Goal: Information Seeking & Learning: Learn about a topic

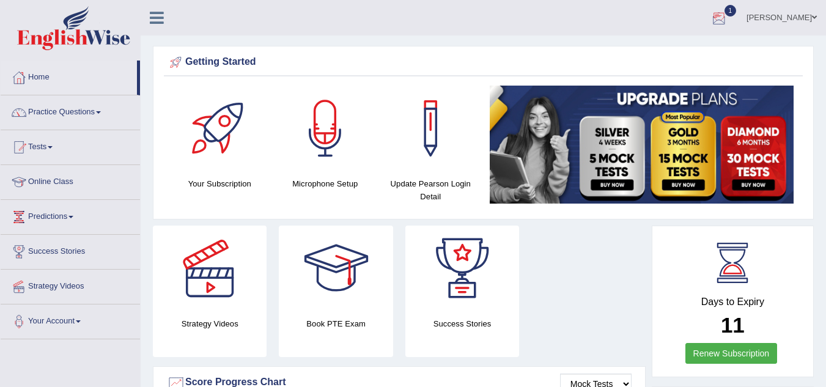
click at [728, 14] on div at bounding box center [719, 18] width 18 height 18
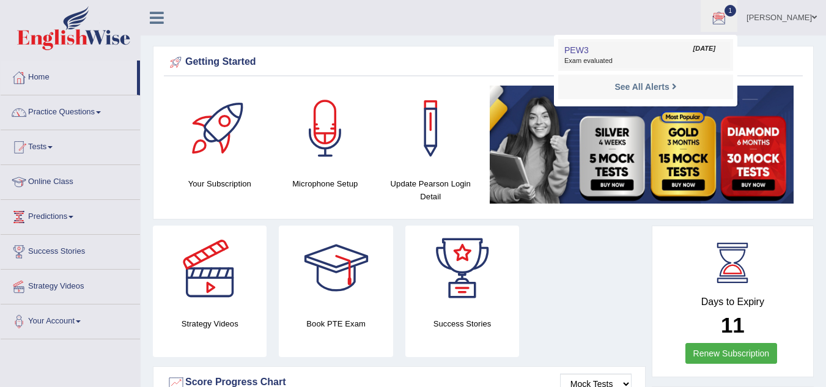
click at [652, 59] on span "Exam evaluated" at bounding box center [645, 61] width 163 height 10
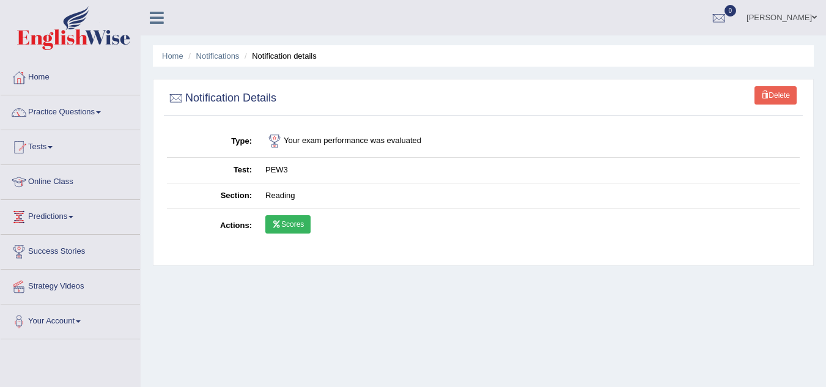
click at [296, 226] on link "Scores" at bounding box center [287, 224] width 45 height 18
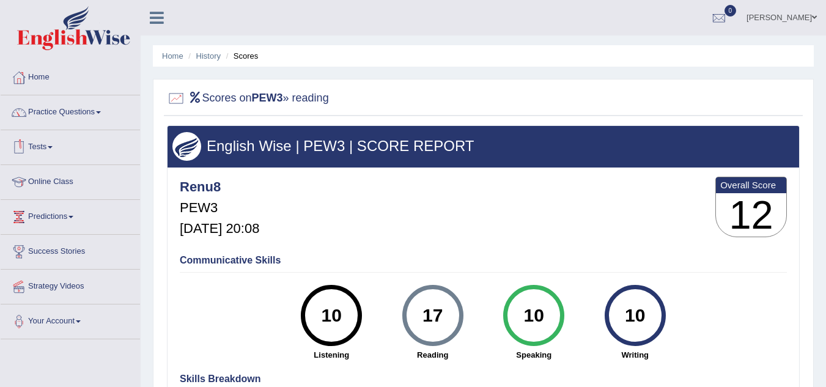
click at [50, 149] on link "Tests" at bounding box center [70, 145] width 139 height 31
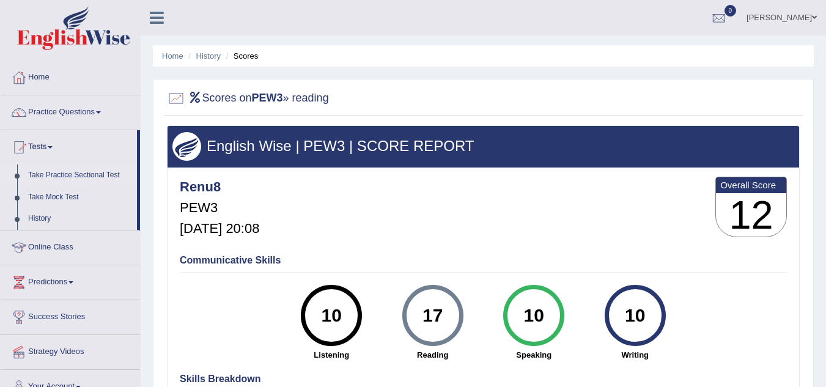
click at [93, 174] on link "Take Practice Sectional Test" at bounding box center [80, 175] width 114 height 22
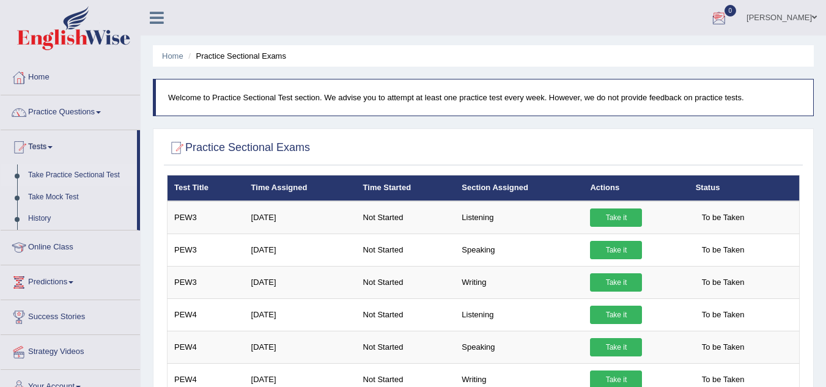
click at [728, 10] on div at bounding box center [719, 18] width 18 height 18
click at [679, 52] on link "See All Alerts" at bounding box center [646, 51] width 68 height 13
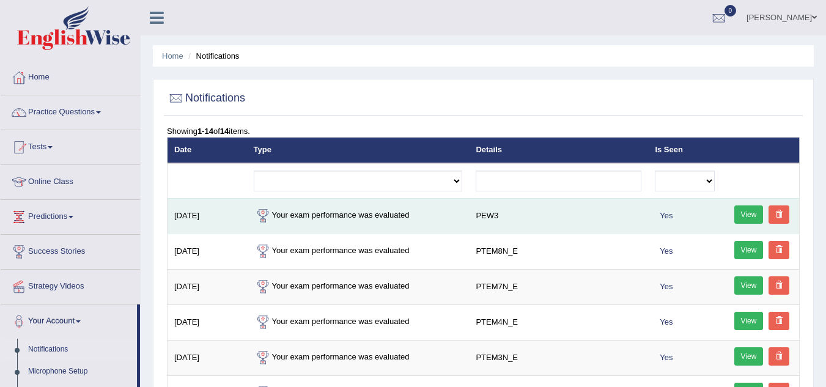
click at [752, 208] on link "View" at bounding box center [748, 214] width 29 height 18
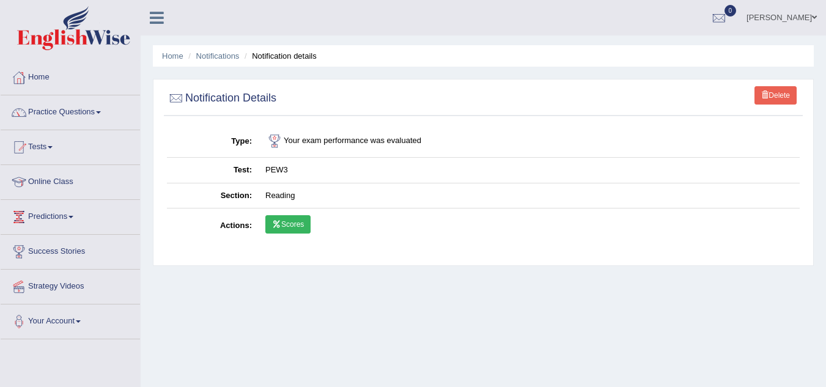
click at [280, 226] on icon at bounding box center [276, 224] width 9 height 7
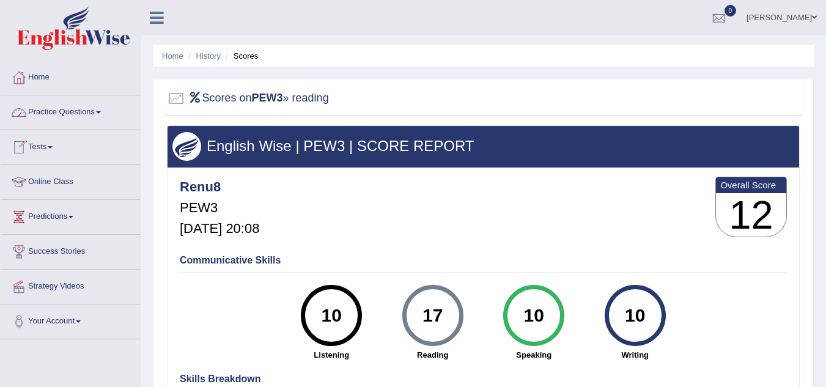
click at [70, 108] on link "Practice Questions" at bounding box center [70, 110] width 139 height 31
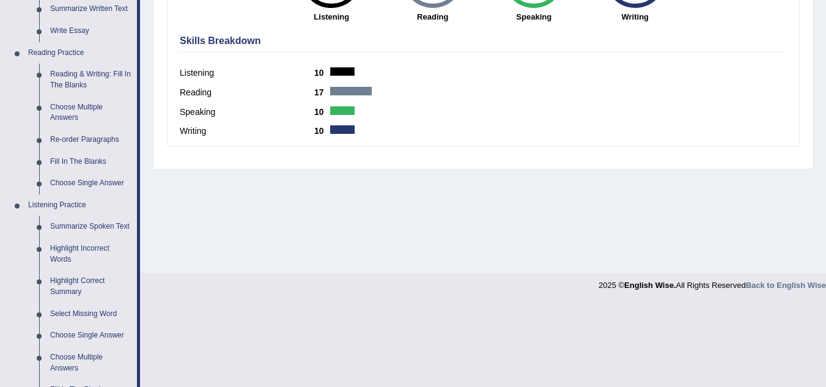
scroll to position [606, 0]
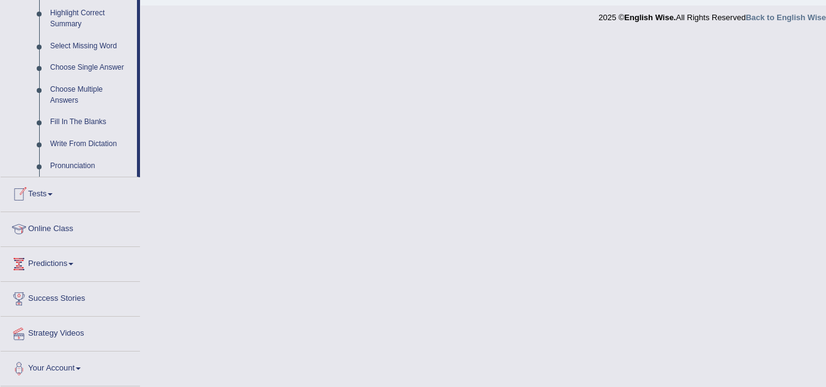
click at [57, 190] on link "Tests" at bounding box center [70, 192] width 139 height 31
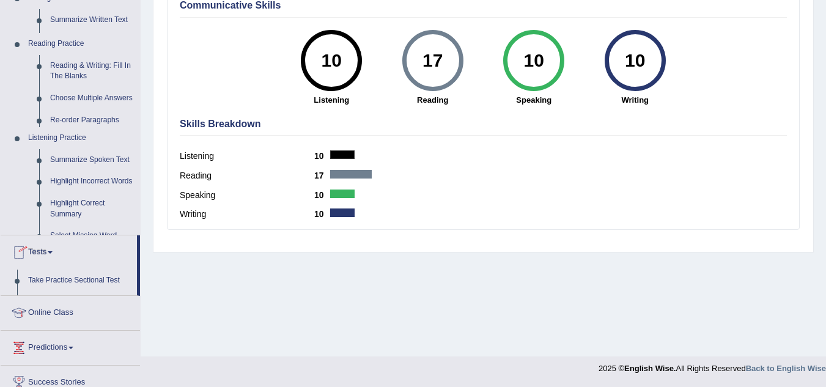
scroll to position [160, 0]
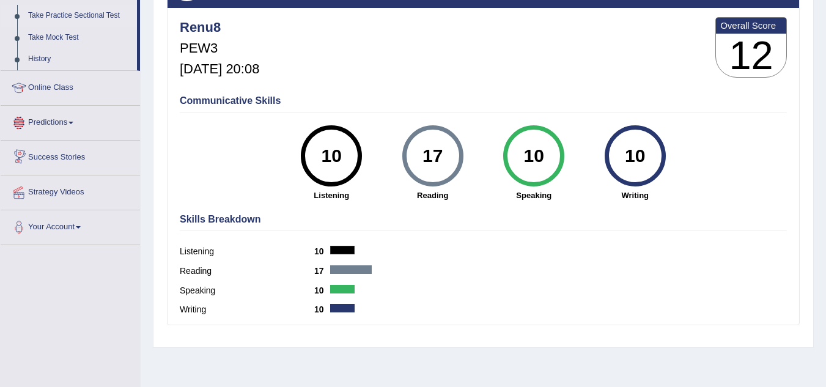
click at [106, 13] on link "Take Practice Sectional Test" at bounding box center [80, 16] width 114 height 22
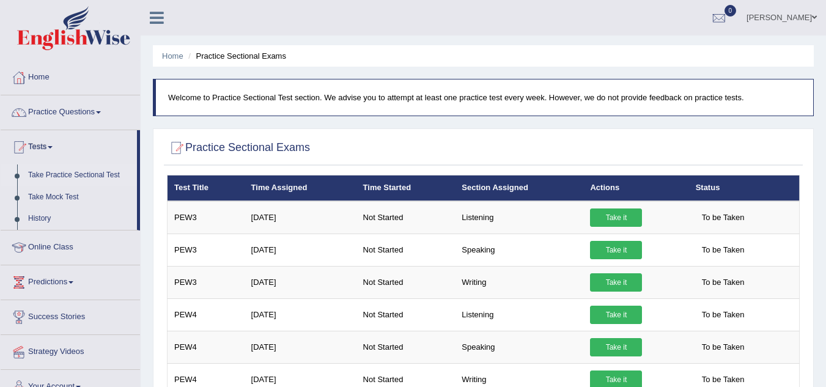
click at [85, 171] on link "Take Practice Sectional Test" at bounding box center [80, 175] width 114 height 22
click at [728, 15] on div at bounding box center [719, 18] width 18 height 18
click at [195, 146] on h2 "Practice Sectional Exams" at bounding box center [238, 148] width 143 height 18
click at [43, 146] on link "Tests" at bounding box center [69, 145] width 136 height 31
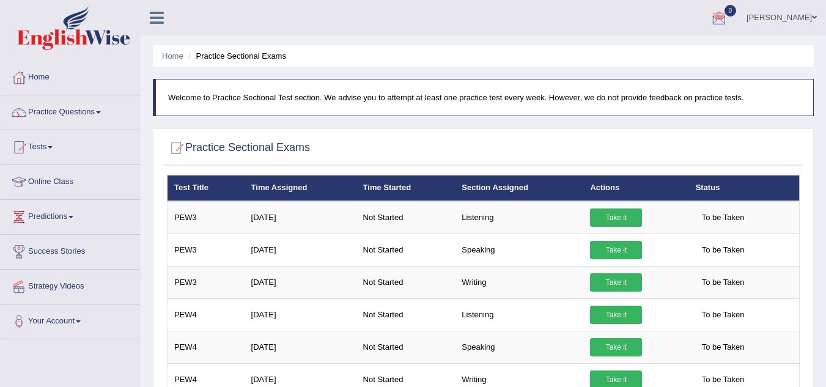
click at [53, 146] on link "Tests" at bounding box center [70, 145] width 139 height 31
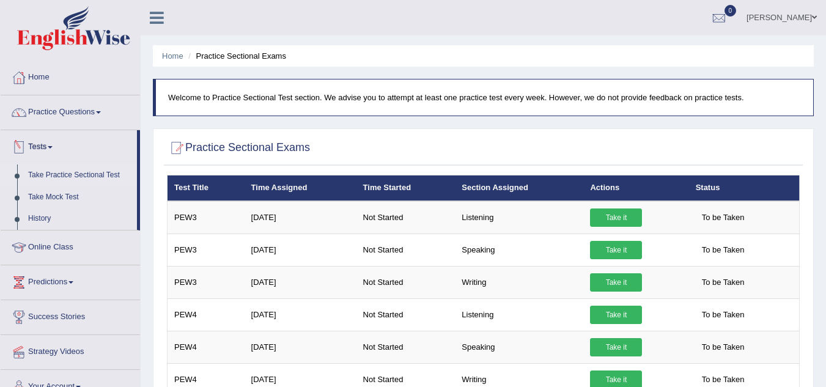
click at [49, 147] on link "Tests" at bounding box center [69, 145] width 136 height 31
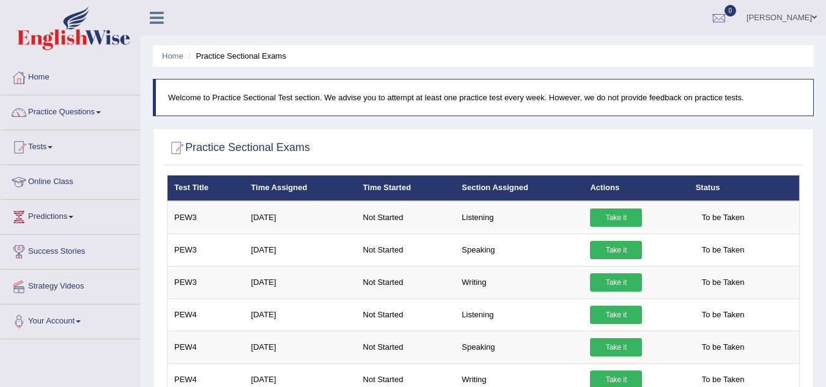
click at [49, 147] on link "Tests" at bounding box center [70, 145] width 139 height 31
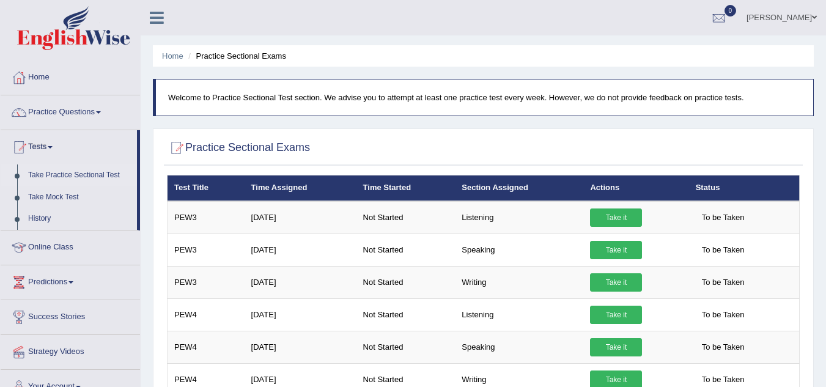
click at [48, 172] on link "Take Practice Sectional Test" at bounding box center [80, 175] width 114 height 22
click at [728, 15] on div at bounding box center [719, 18] width 18 height 18
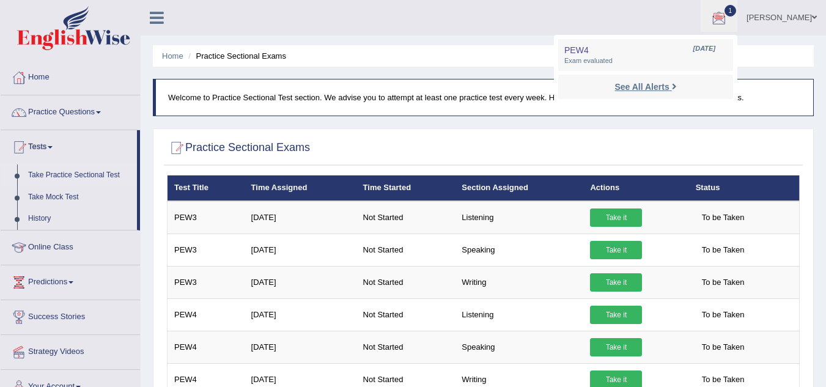
click at [669, 84] on strong "See All Alerts" at bounding box center [642, 87] width 54 height 10
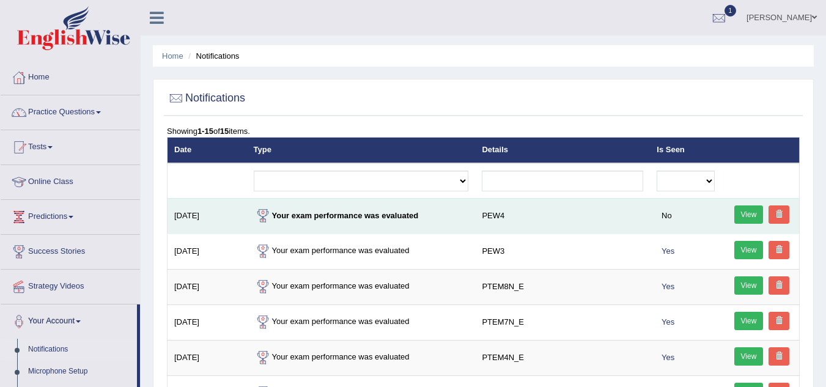
click at [744, 215] on link "View" at bounding box center [748, 214] width 29 height 18
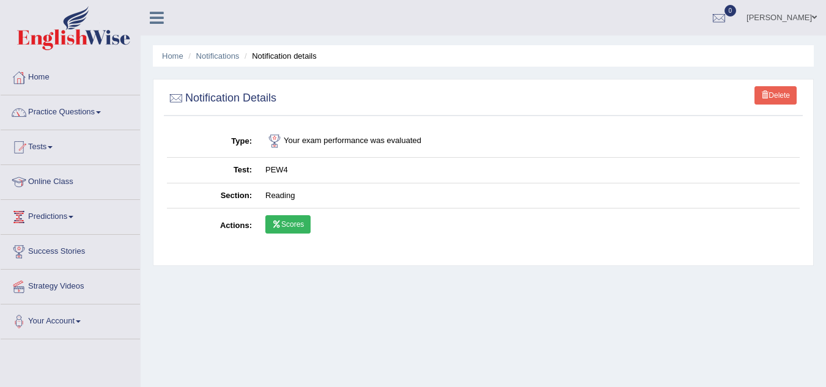
click at [296, 221] on link "Scores" at bounding box center [287, 224] width 45 height 18
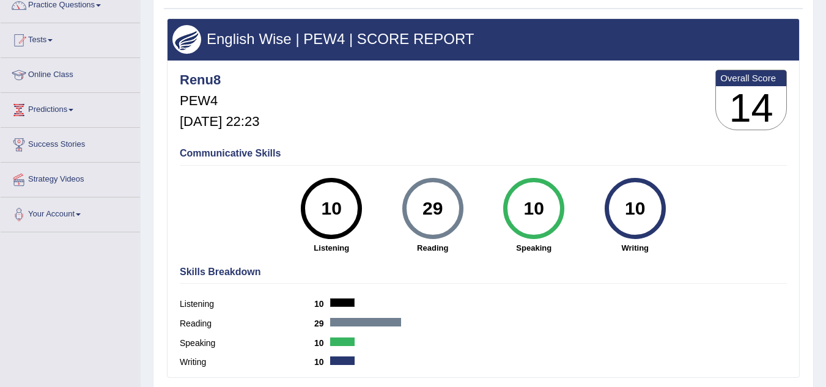
scroll to position [24, 0]
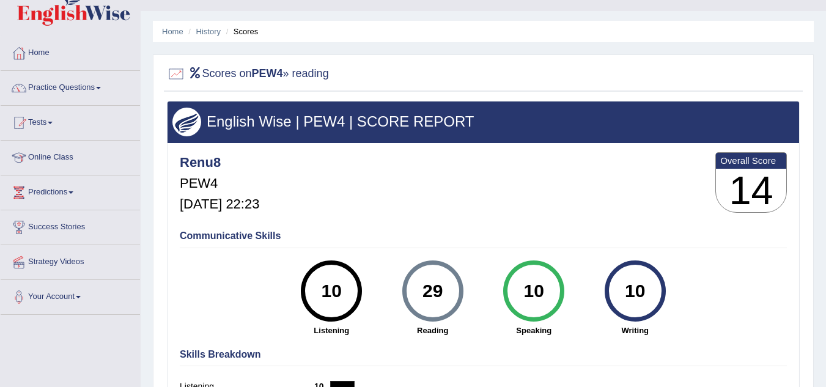
click at [268, 74] on b "PEW4" at bounding box center [267, 73] width 31 height 12
click at [84, 87] on link "Practice Questions" at bounding box center [70, 86] width 139 height 31
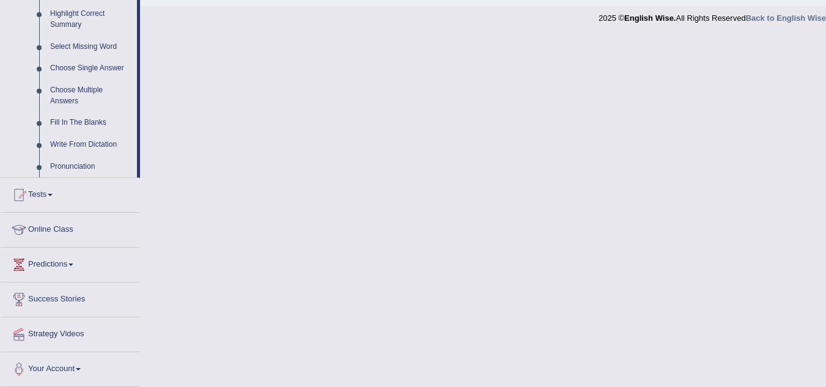
scroll to position [606, 0]
click at [53, 194] on span at bounding box center [50, 194] width 5 height 2
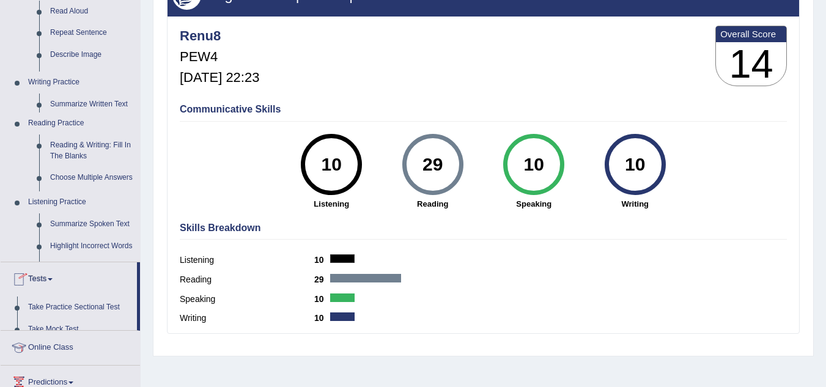
scroll to position [131, 0]
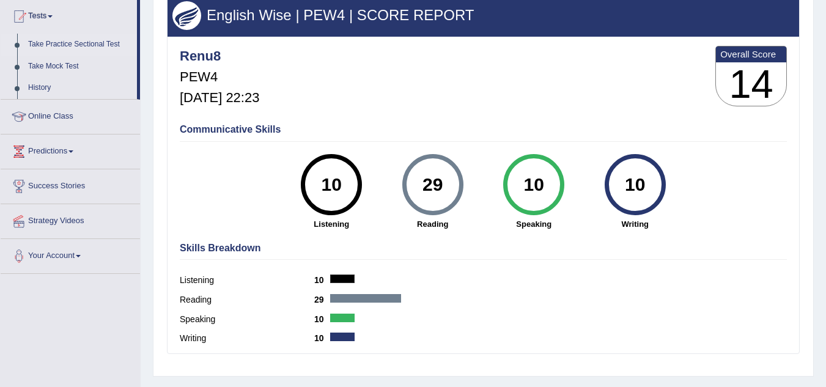
click at [97, 42] on link "Take Practice Sectional Test" at bounding box center [80, 45] width 114 height 22
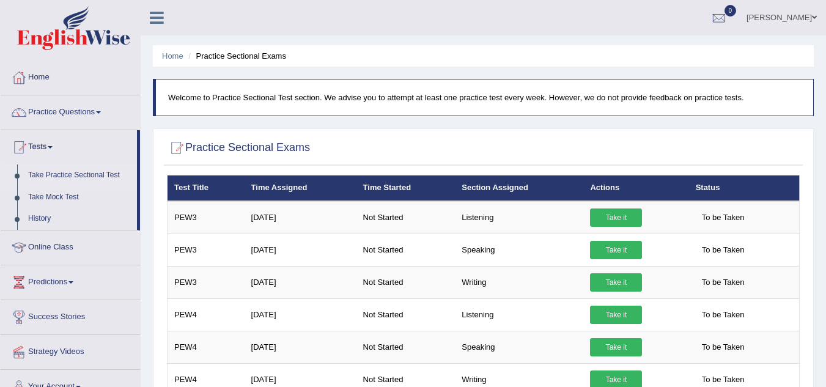
click at [258, 150] on h2 "Practice Sectional Exams" at bounding box center [238, 148] width 143 height 18
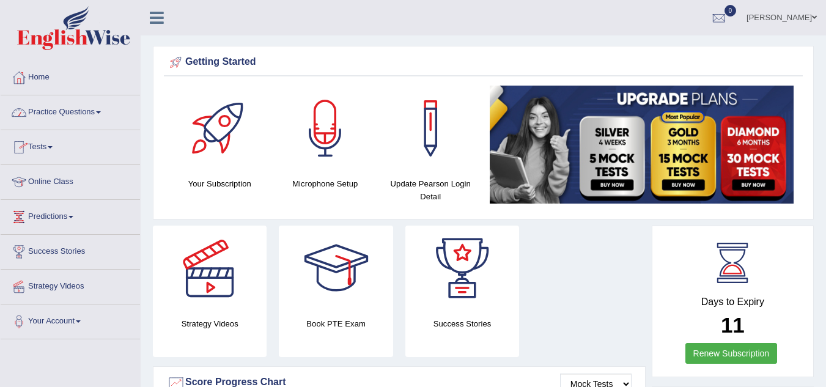
click at [53, 146] on span at bounding box center [50, 147] width 5 height 2
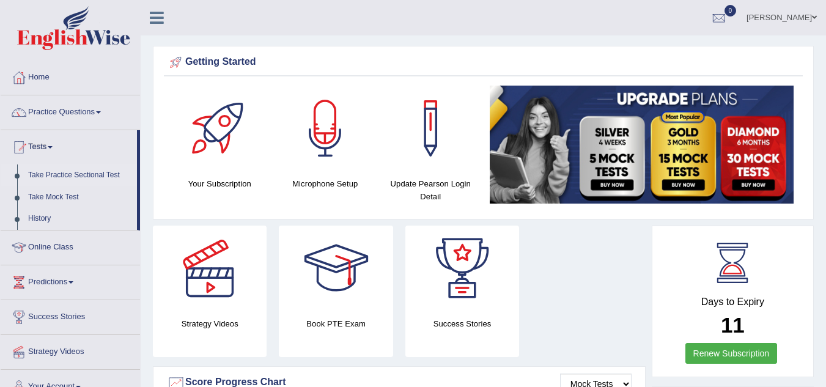
click at [74, 174] on link "Take Practice Sectional Test" at bounding box center [80, 175] width 114 height 22
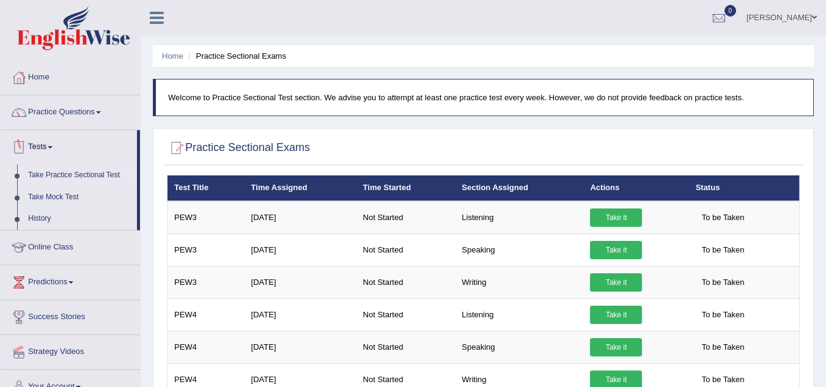
click at [53, 142] on link "Tests" at bounding box center [69, 145] width 136 height 31
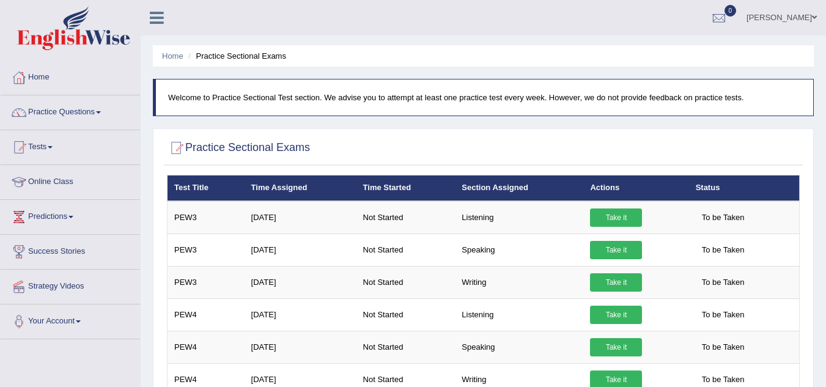
click at [53, 142] on link "Tests" at bounding box center [70, 145] width 139 height 31
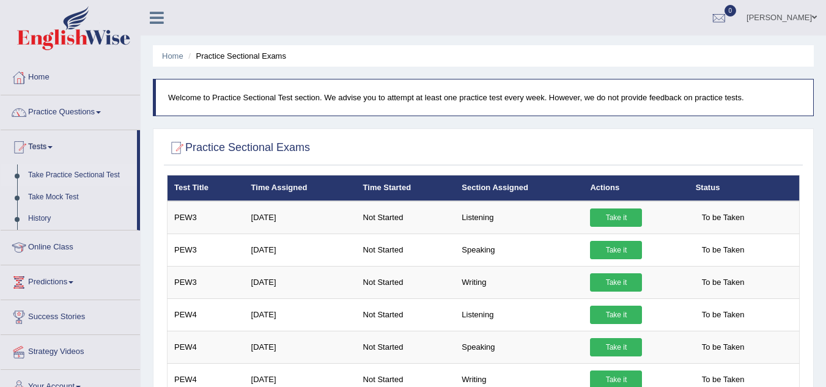
click at [20, 143] on div at bounding box center [19, 147] width 18 height 18
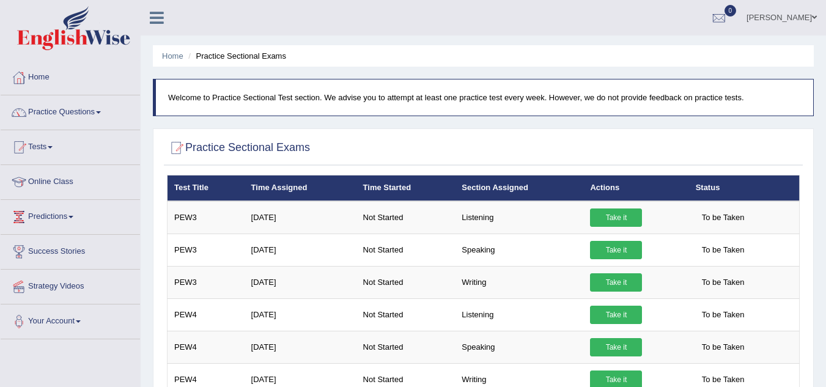
click at [20, 143] on div at bounding box center [19, 147] width 18 height 18
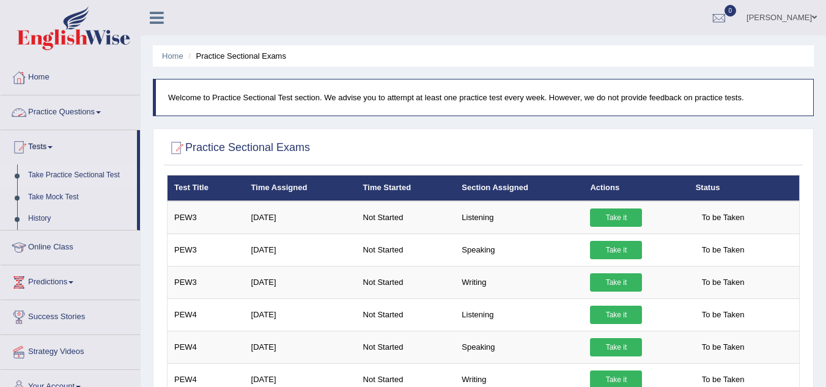
click at [226, 59] on li "Practice Sectional Exams" at bounding box center [235, 56] width 101 height 12
click at [185, 147] on div at bounding box center [176, 148] width 18 height 18
click at [174, 148] on div at bounding box center [176, 148] width 18 height 18
click at [51, 172] on link "Take Practice Sectional Test" at bounding box center [80, 175] width 114 height 22
click at [101, 111] on span at bounding box center [98, 112] width 5 height 2
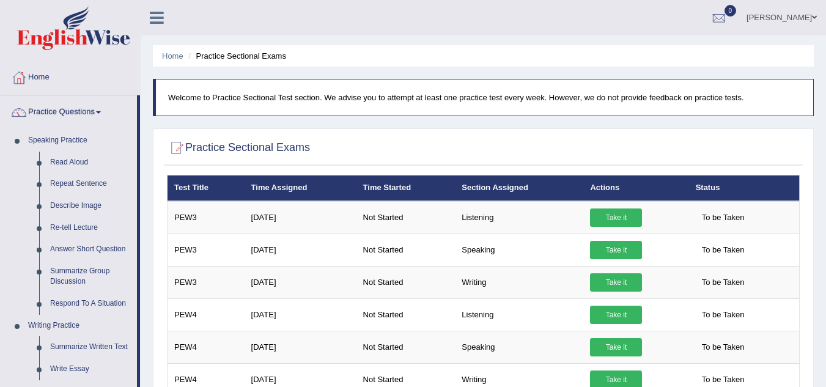
scroll to position [338, 0]
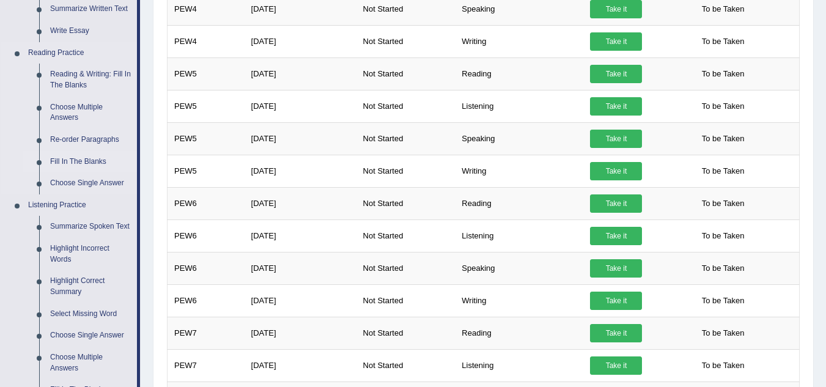
click at [98, 160] on link "Fill In The Blanks" at bounding box center [91, 162] width 92 height 22
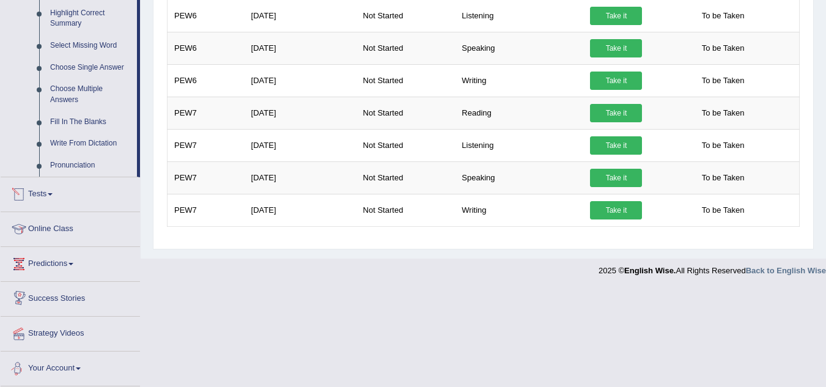
scroll to position [501, 0]
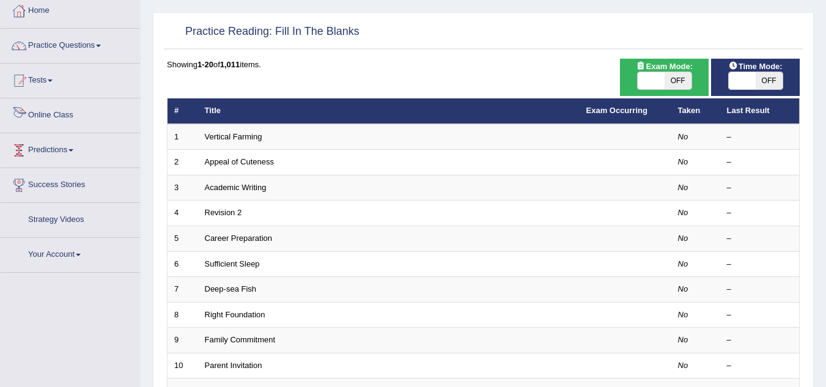
scroll to position [98, 0]
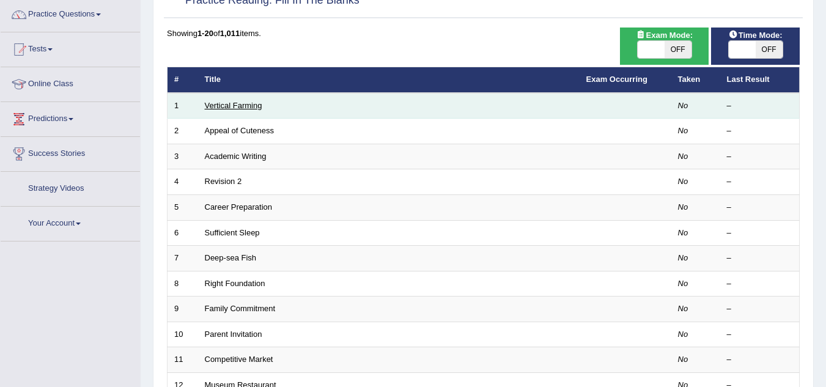
click at [229, 108] on link "Vertical Farming" at bounding box center [233, 105] width 57 height 9
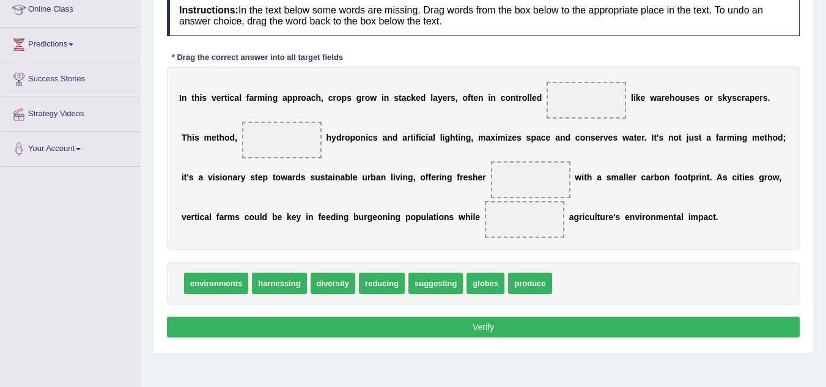
scroll to position [171, 0]
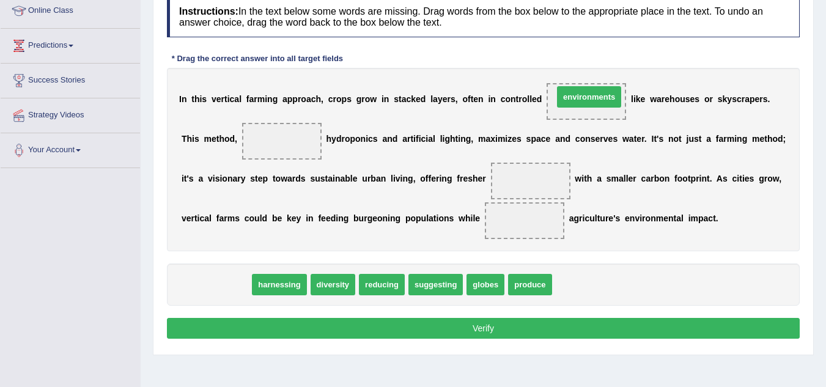
drag, startPoint x: 216, startPoint y: 281, endPoint x: 589, endPoint y: 94, distance: 417.6
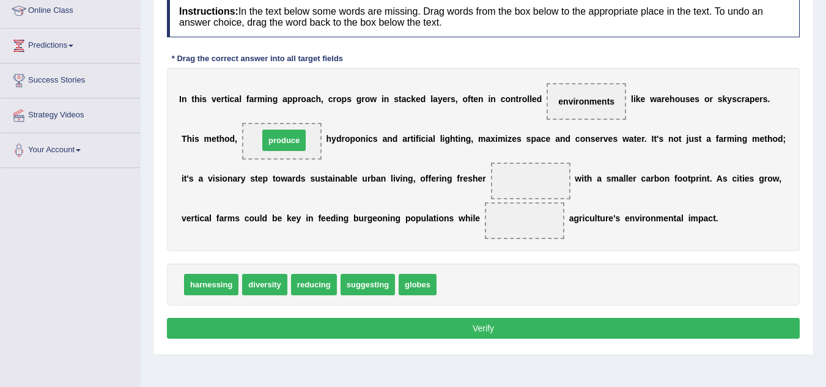
drag, startPoint x: 459, startPoint y: 286, endPoint x: 281, endPoint y: 141, distance: 229.1
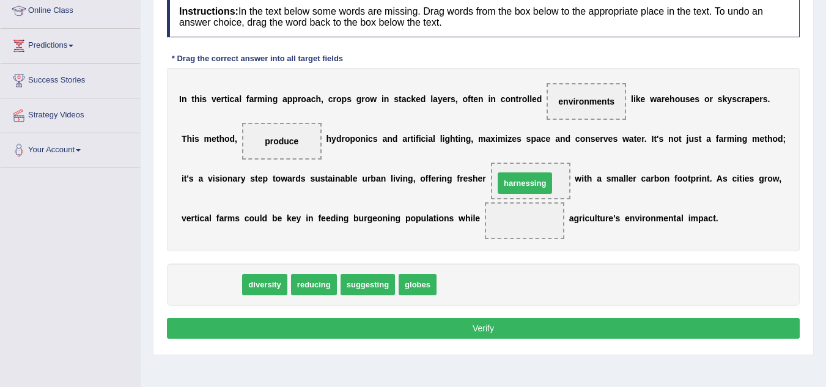
drag, startPoint x: 221, startPoint y: 287, endPoint x: 535, endPoint y: 185, distance: 329.7
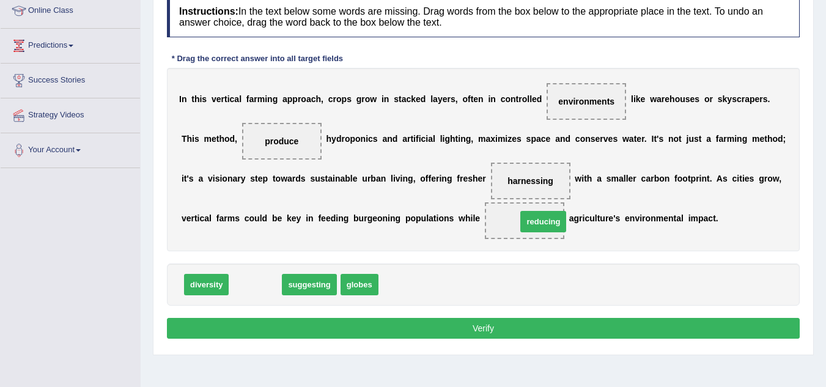
drag, startPoint x: 264, startPoint y: 290, endPoint x: 543, endPoint y: 228, distance: 285.6
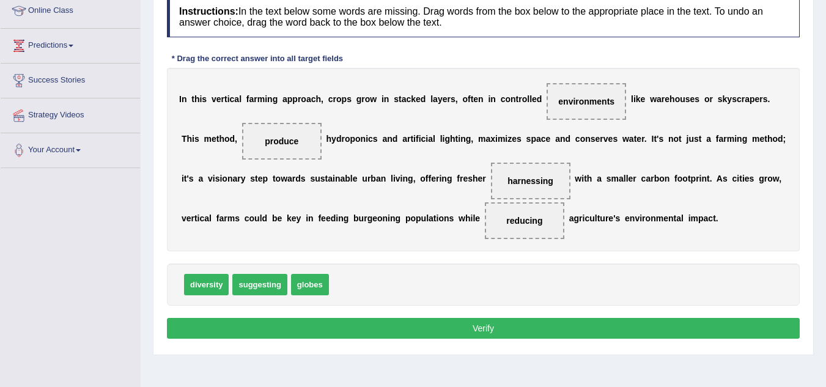
click at [496, 327] on button "Verify" at bounding box center [483, 328] width 633 height 21
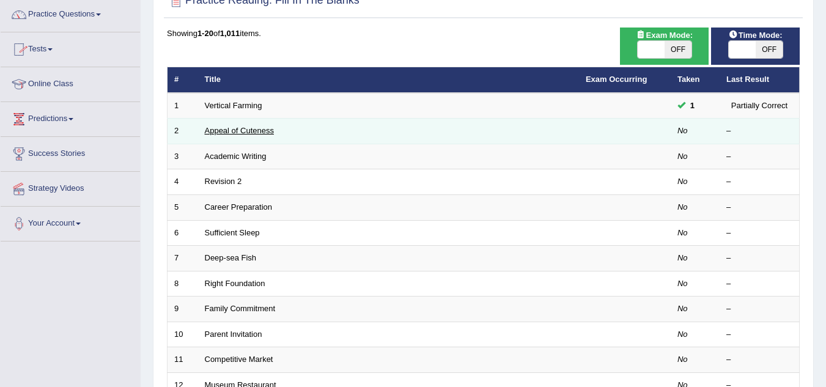
click at [262, 133] on link "Appeal of Cuteness" at bounding box center [239, 130] width 69 height 9
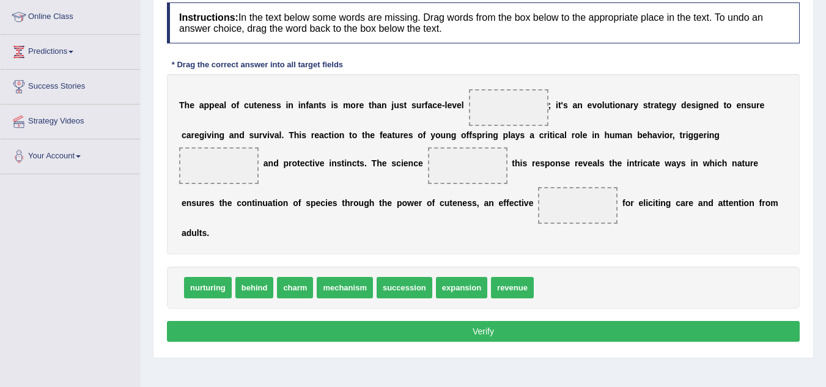
scroll to position [171, 0]
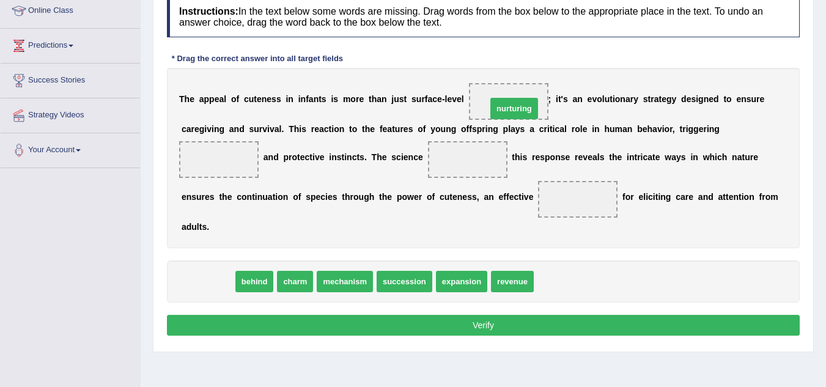
drag, startPoint x: 208, startPoint y: 283, endPoint x: 514, endPoint y: 109, distance: 352.2
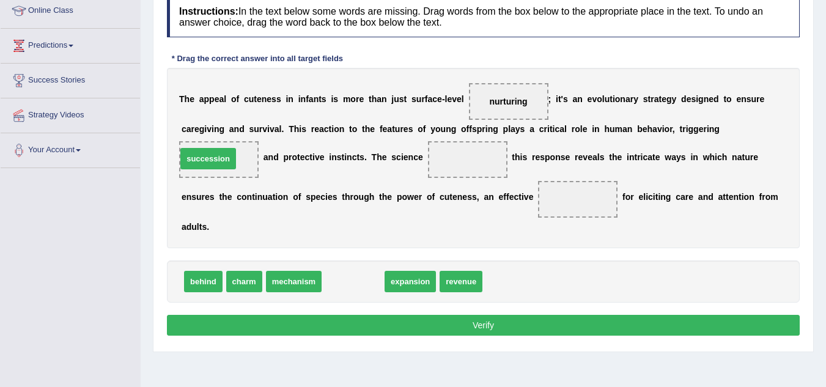
drag, startPoint x: 354, startPoint y: 283, endPoint x: 209, endPoint y: 160, distance: 190.0
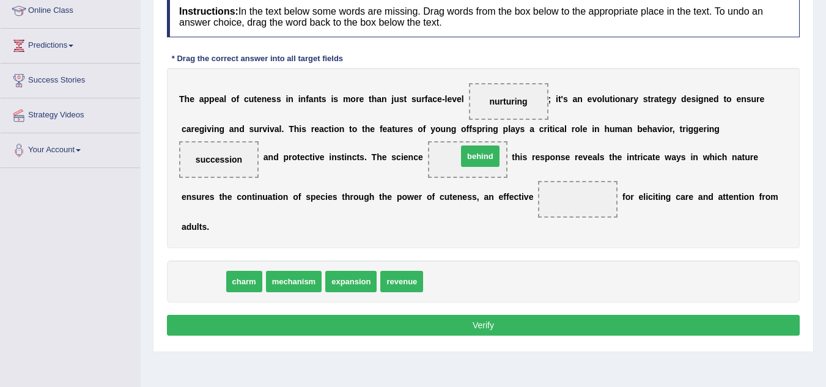
drag, startPoint x: 204, startPoint y: 279, endPoint x: 481, endPoint y: 154, distance: 304.1
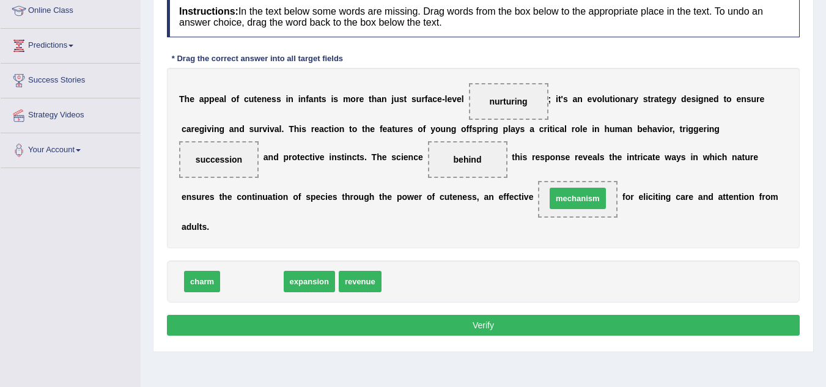
drag, startPoint x: 256, startPoint y: 286, endPoint x: 582, endPoint y: 202, distance: 336.4
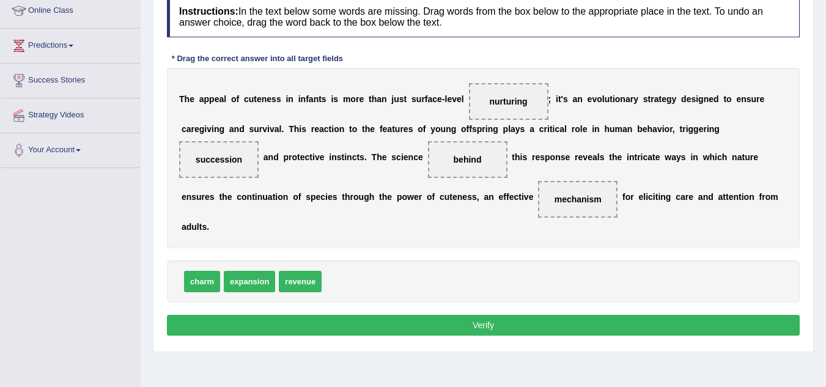
click at [490, 324] on button "Verify" at bounding box center [483, 325] width 633 height 21
